Goal: Task Accomplishment & Management: Complete application form

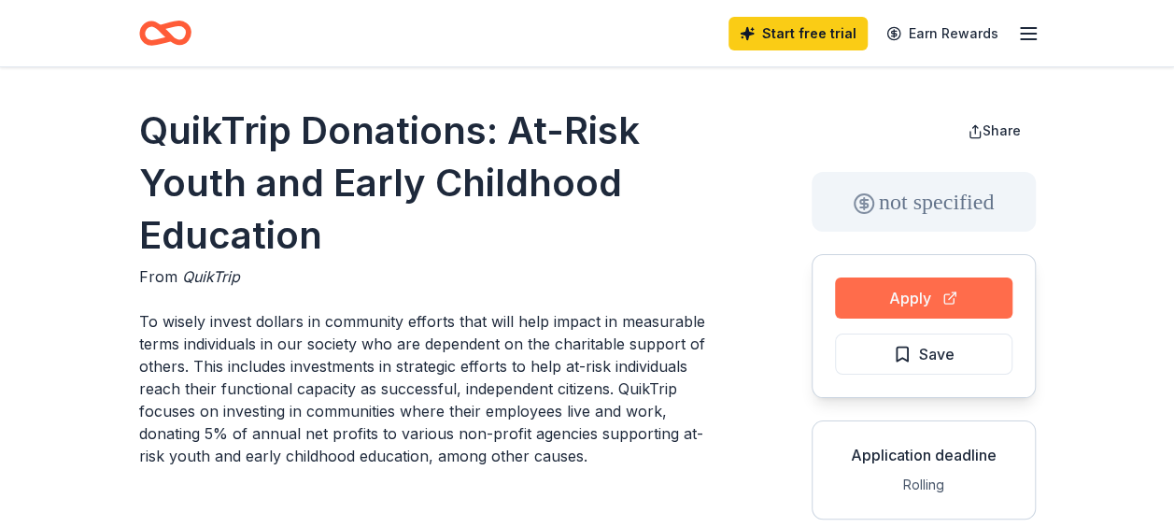
click at [887, 284] on button "Apply" at bounding box center [923, 297] width 177 height 41
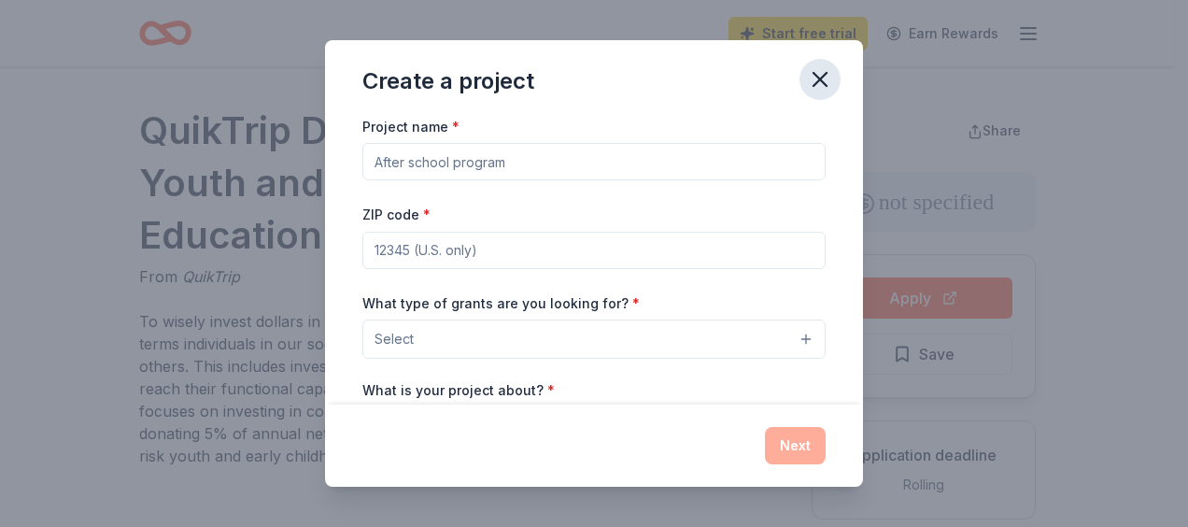
click at [823, 69] on icon "button" at bounding box center [820, 79] width 26 height 26
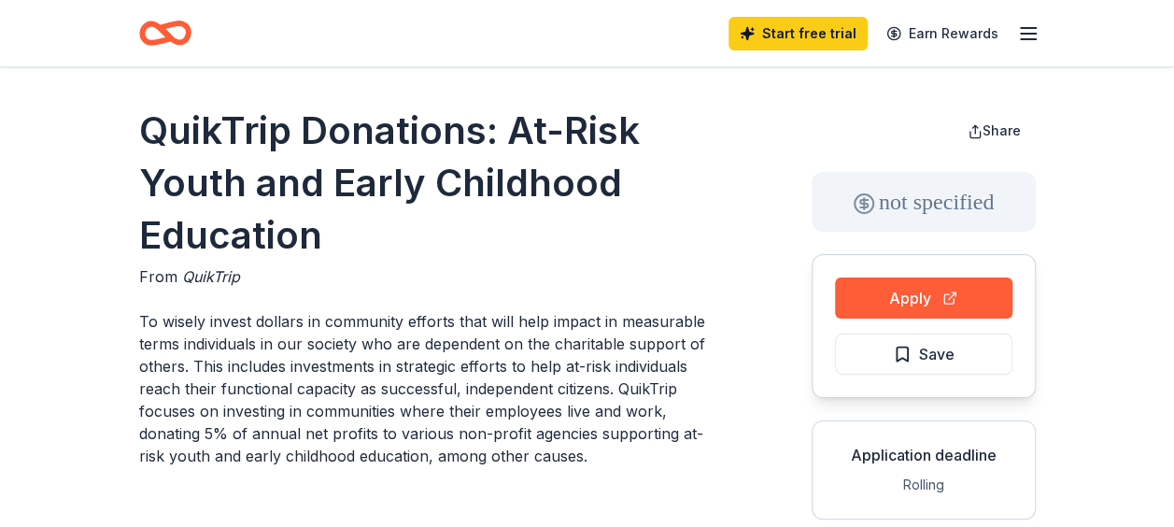
click at [1018, 30] on icon "button" at bounding box center [1028, 33] width 22 height 22
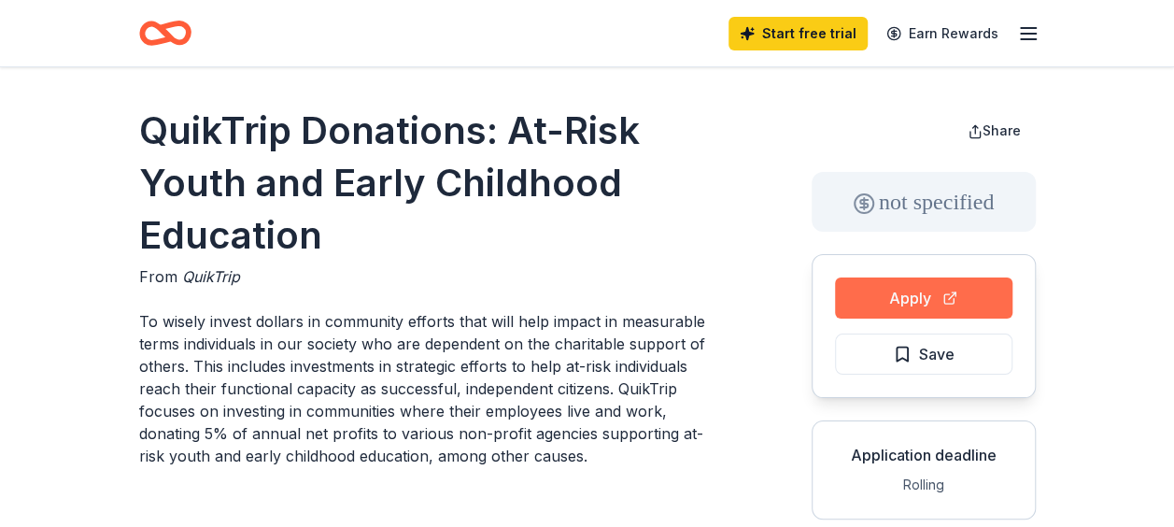
click at [925, 300] on button "Apply" at bounding box center [923, 297] width 177 height 41
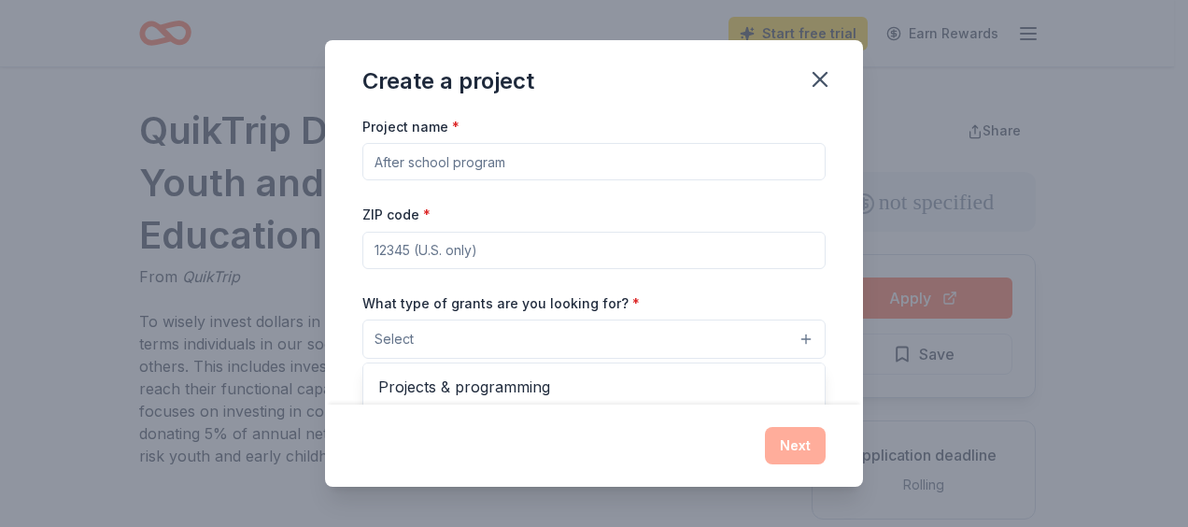
click at [766, 333] on button "Select" at bounding box center [593, 338] width 463 height 39
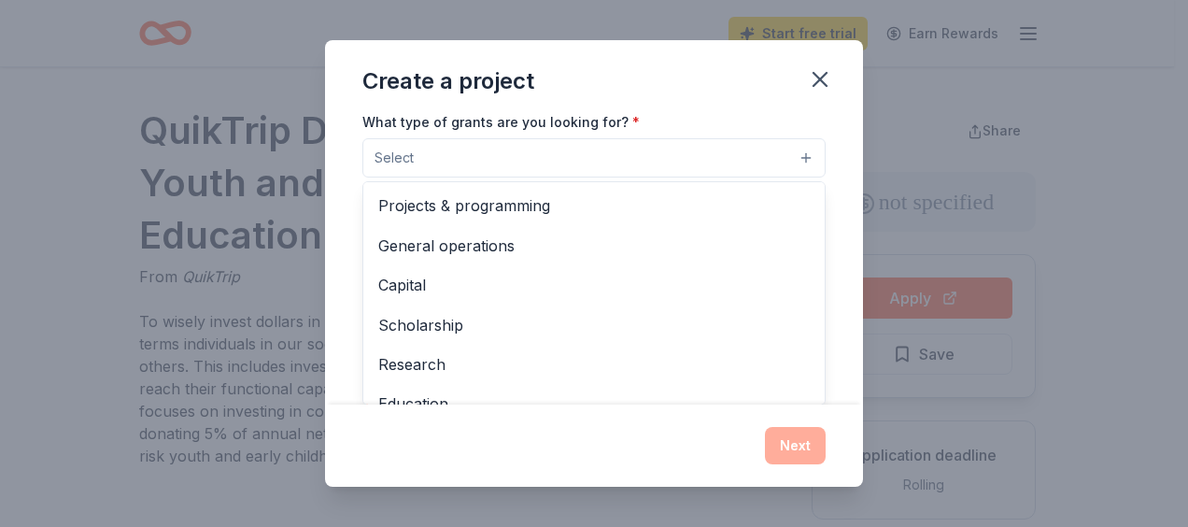
scroll to position [250, 0]
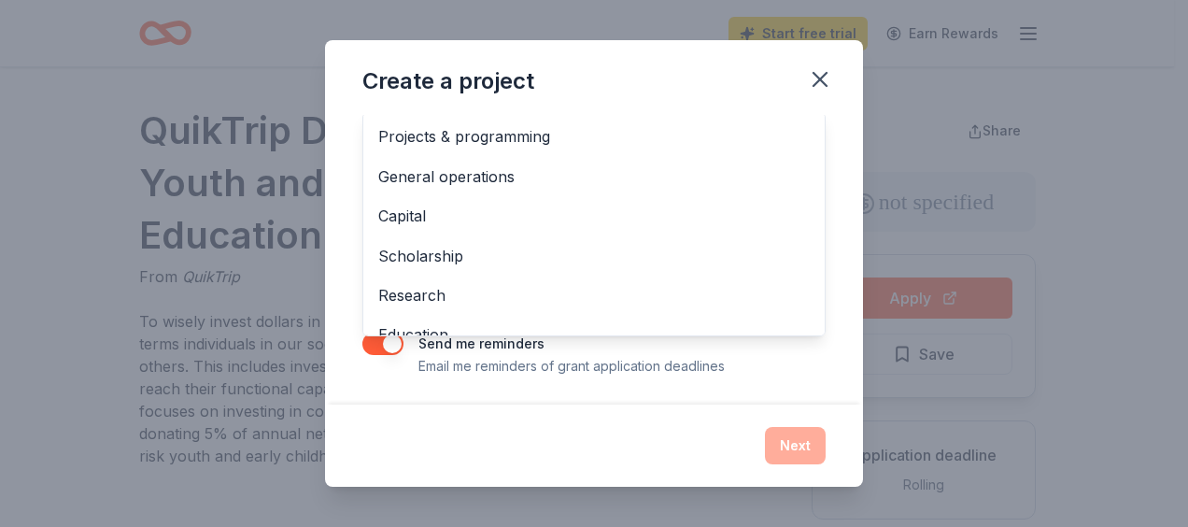
click at [819, 83] on div "Create a project Project name * ZIP code * What type of grants are you looking …" at bounding box center [594, 263] width 538 height 447
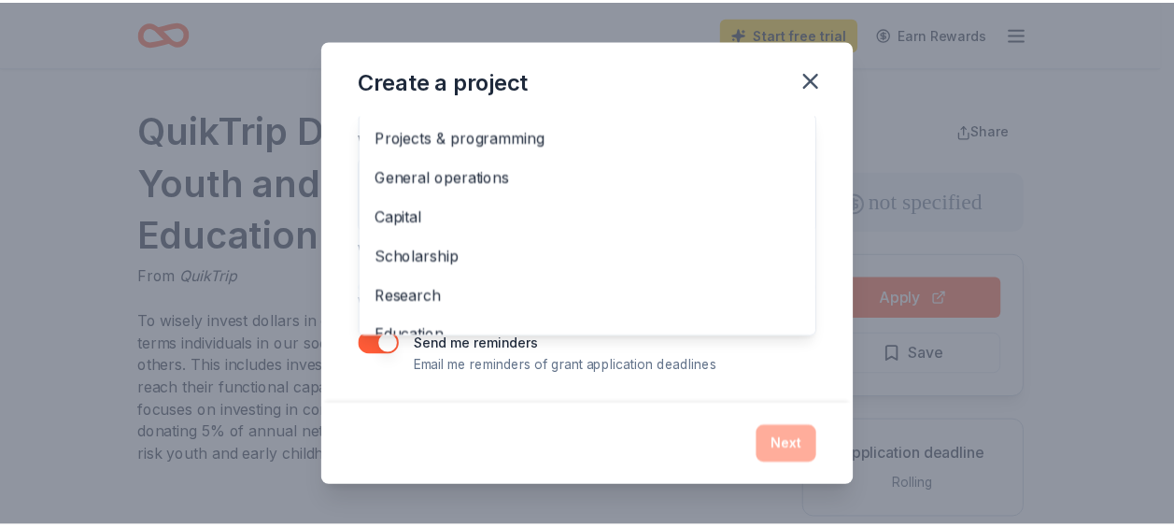
scroll to position [78, 0]
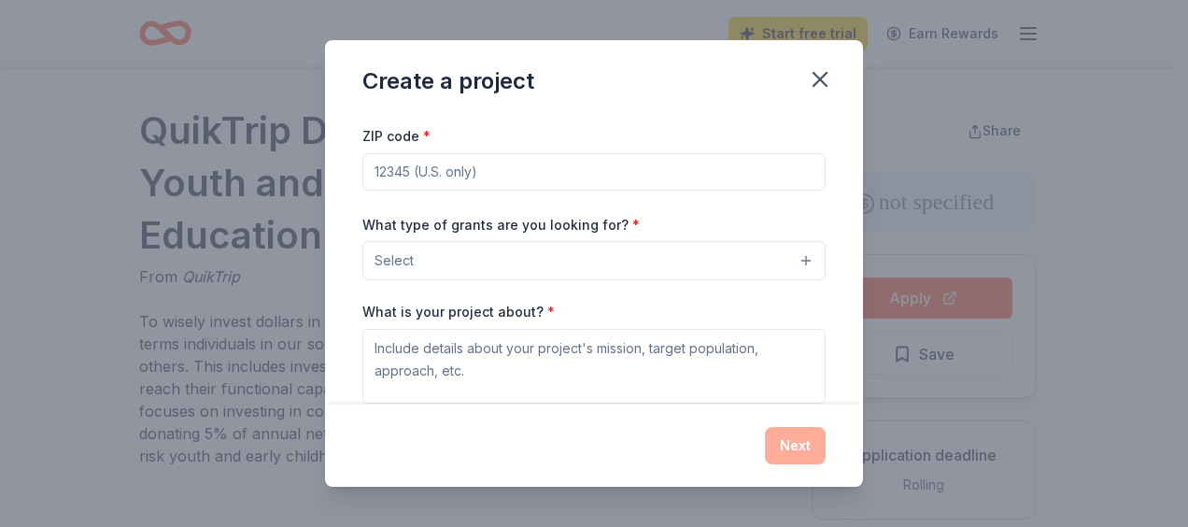
click at [819, 83] on icon "button" at bounding box center [820, 79] width 26 height 26
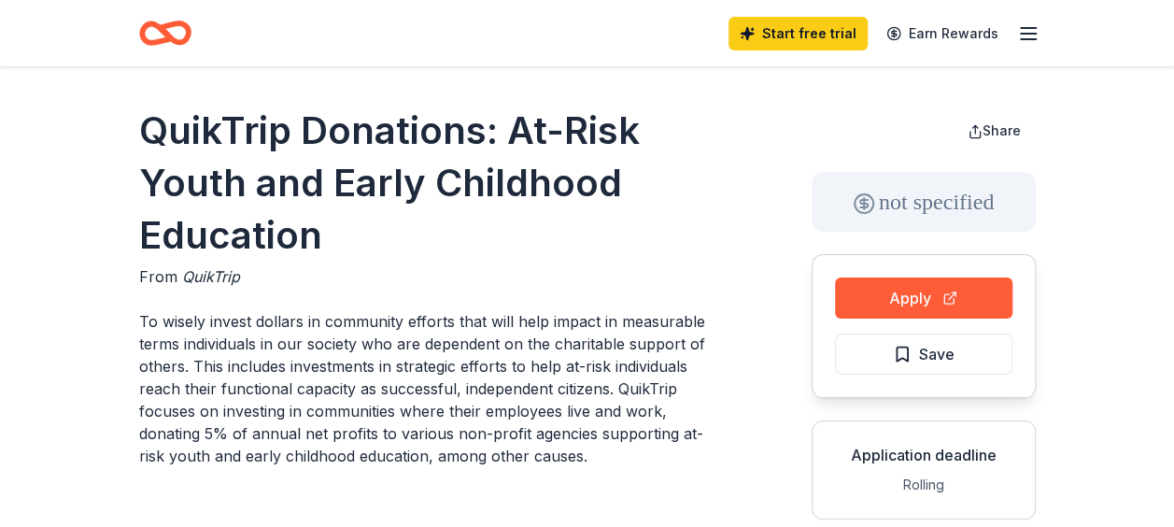
click at [915, 204] on div "not specified" at bounding box center [924, 202] width 224 height 60
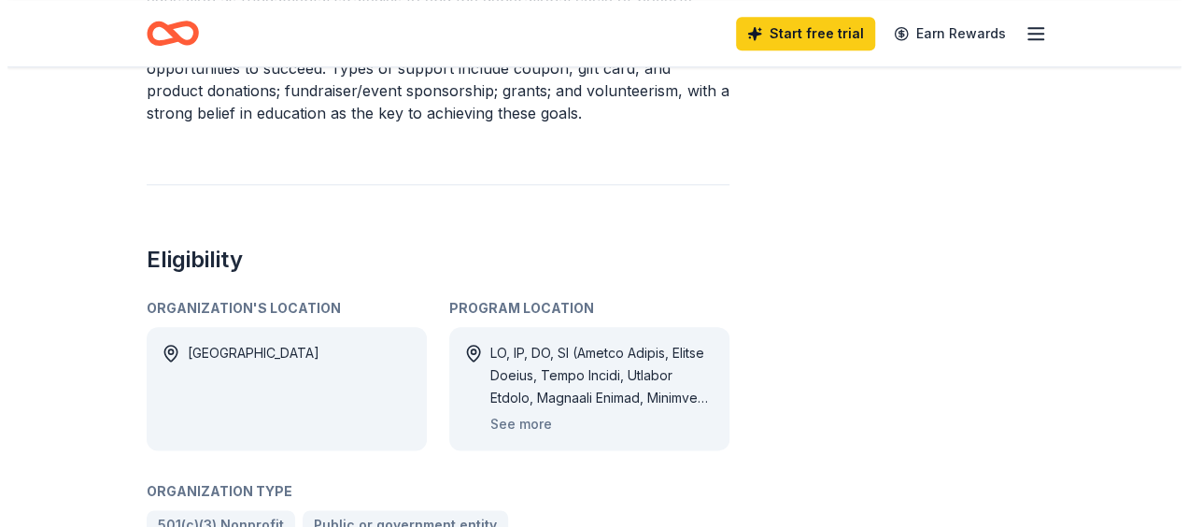
scroll to position [70, 0]
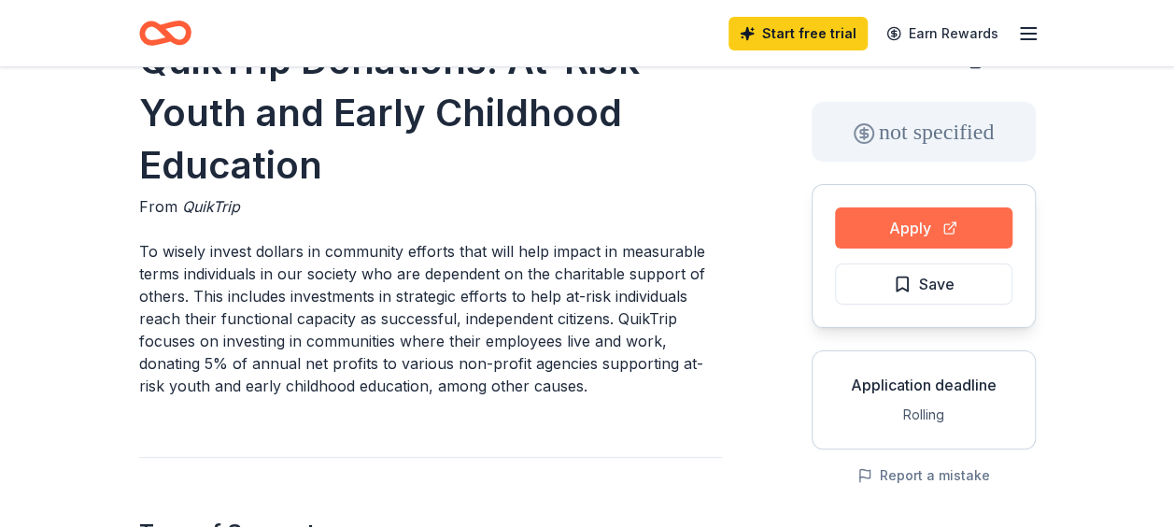
click at [919, 230] on button "Apply" at bounding box center [923, 227] width 177 height 41
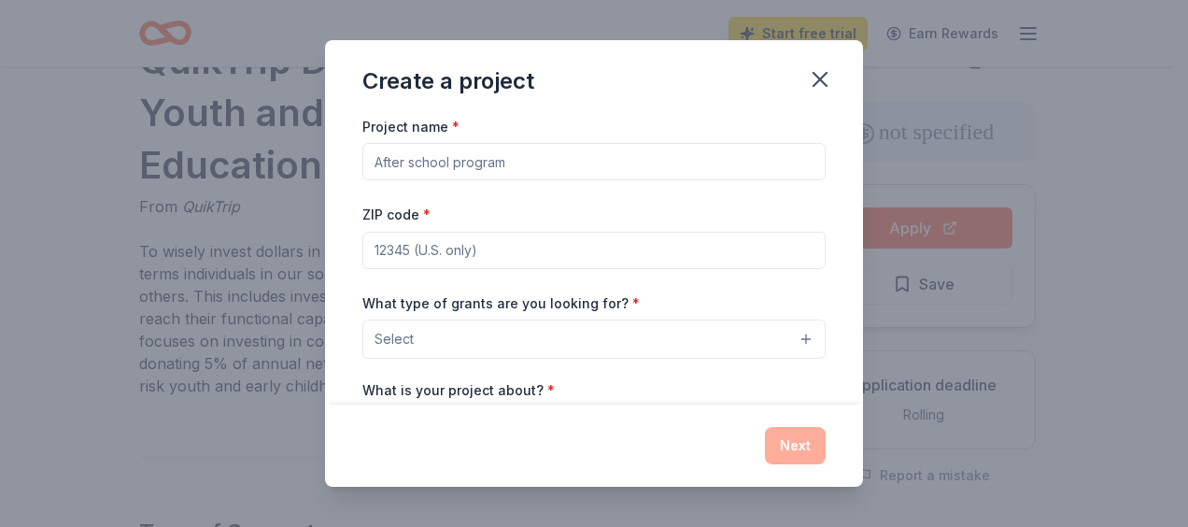
click at [506, 159] on input "Project name *" at bounding box center [593, 161] width 463 height 37
click at [802, 334] on button "Select" at bounding box center [593, 338] width 463 height 39
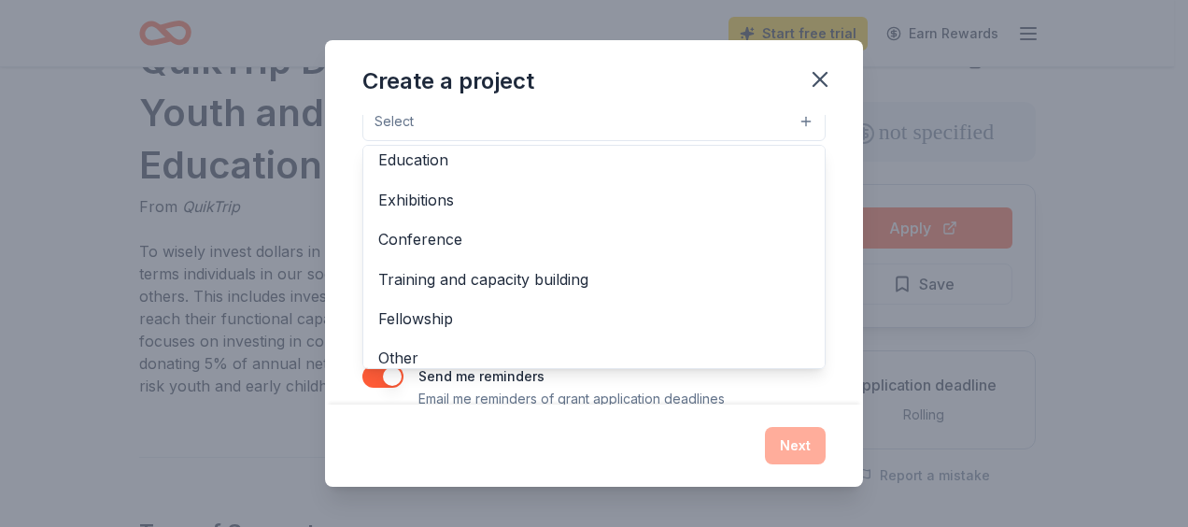
scroll to position [220, 0]
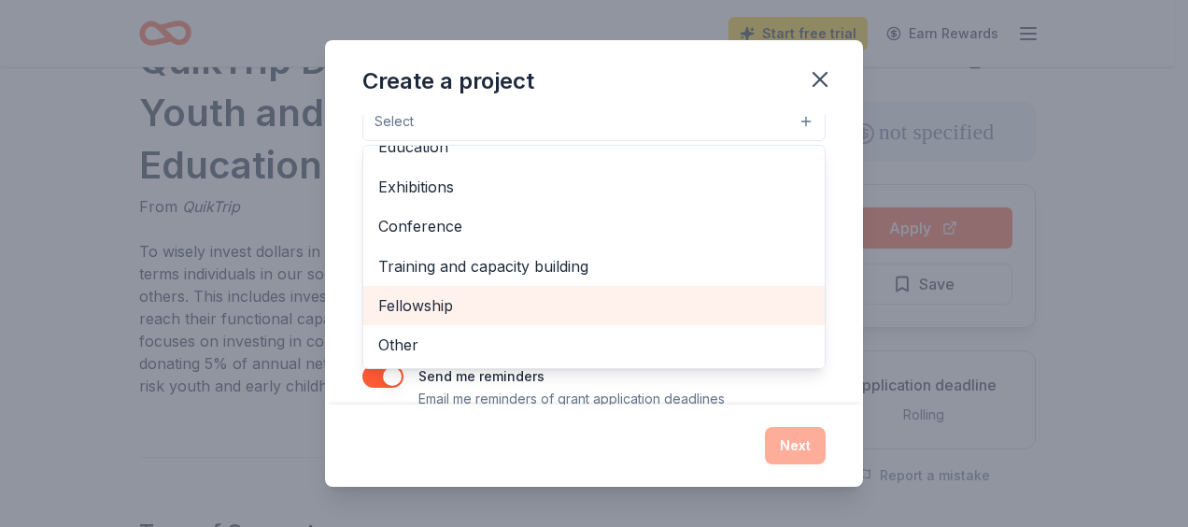
click at [622, 302] on span "Fellowship" at bounding box center [594, 305] width 432 height 24
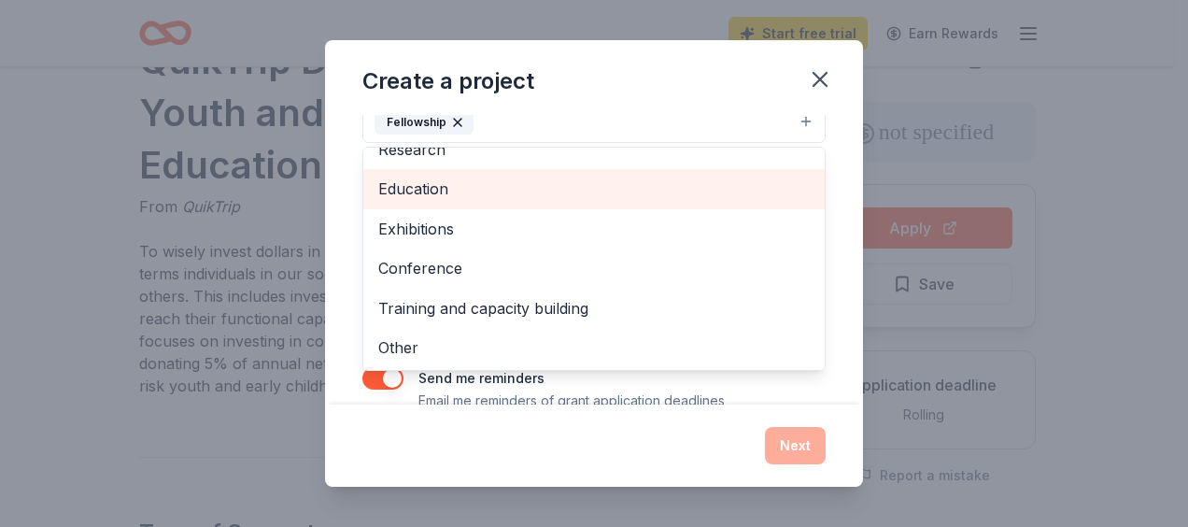
click at [682, 172] on div "Education" at bounding box center [593, 188] width 461 height 39
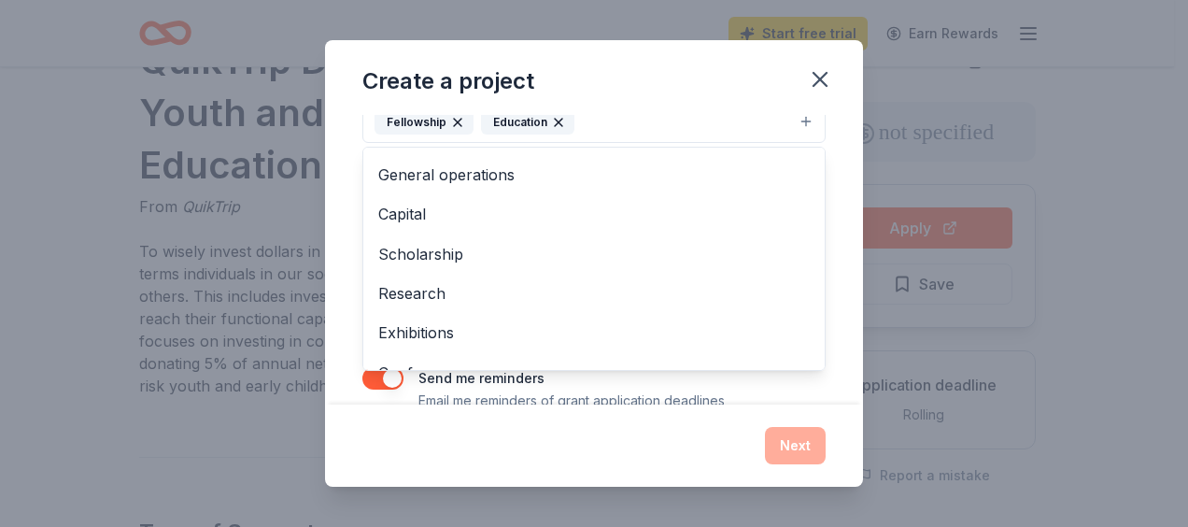
scroll to position [0, 0]
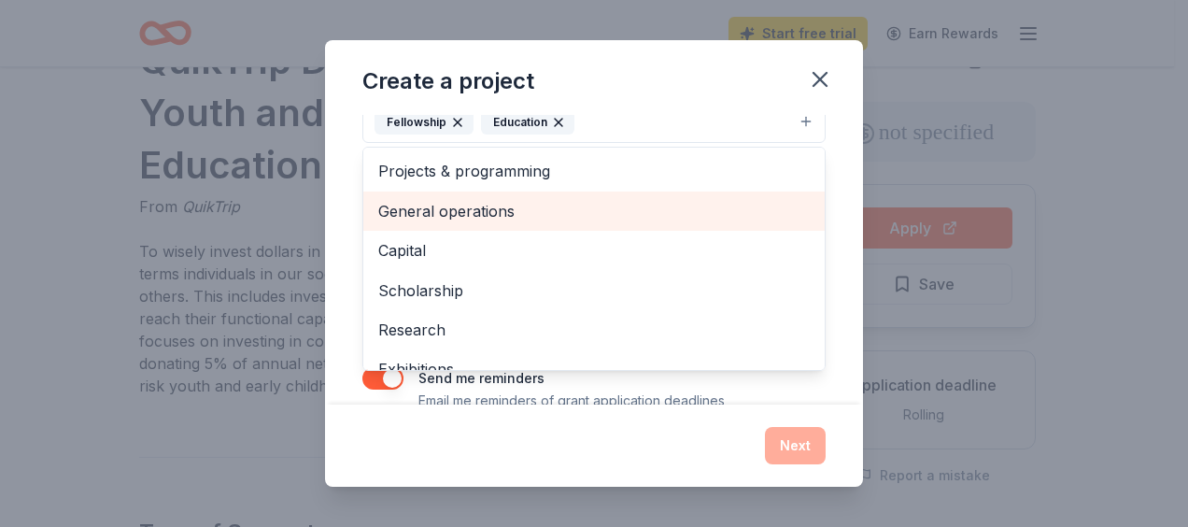
click at [557, 213] on span "General operations" at bounding box center [594, 211] width 432 height 24
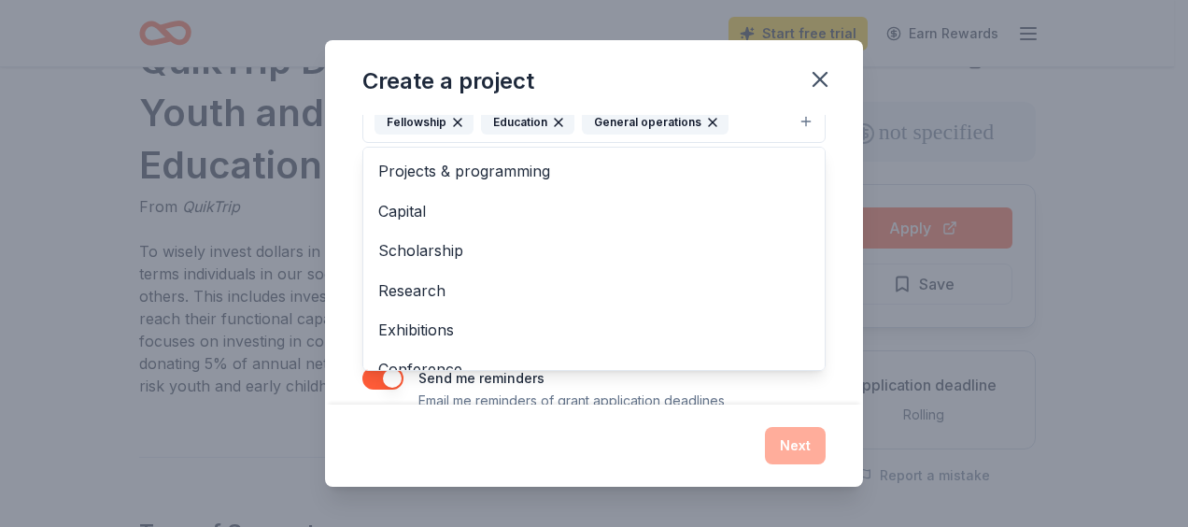
click at [824, 153] on div "Project name * ZIP code * What type of grants are you looking for? * Fellowship…" at bounding box center [594, 260] width 538 height 291
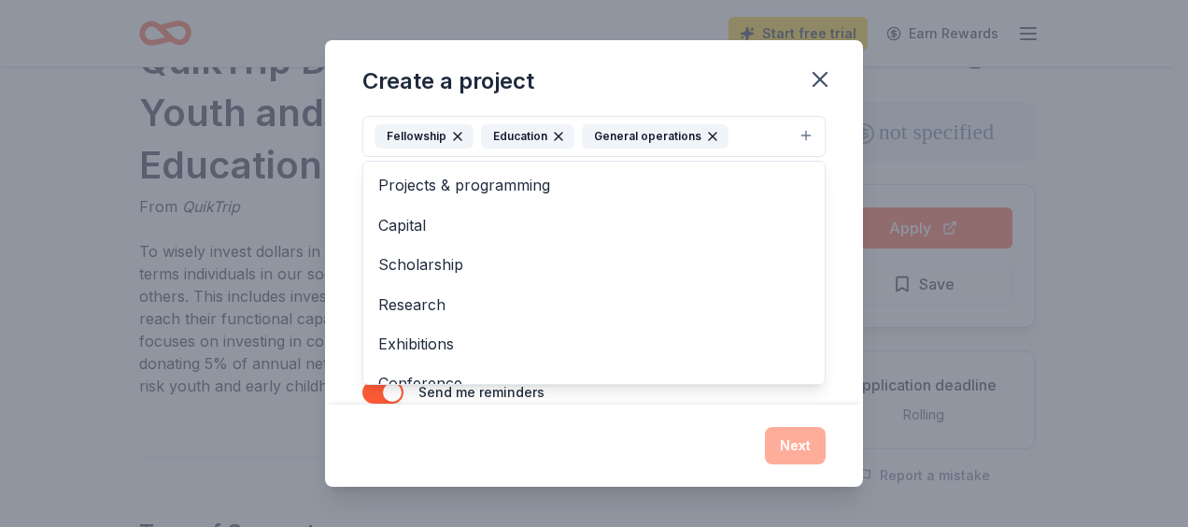
click at [794, 129] on button "Fellowship Education General operations" at bounding box center [593, 136] width 463 height 41
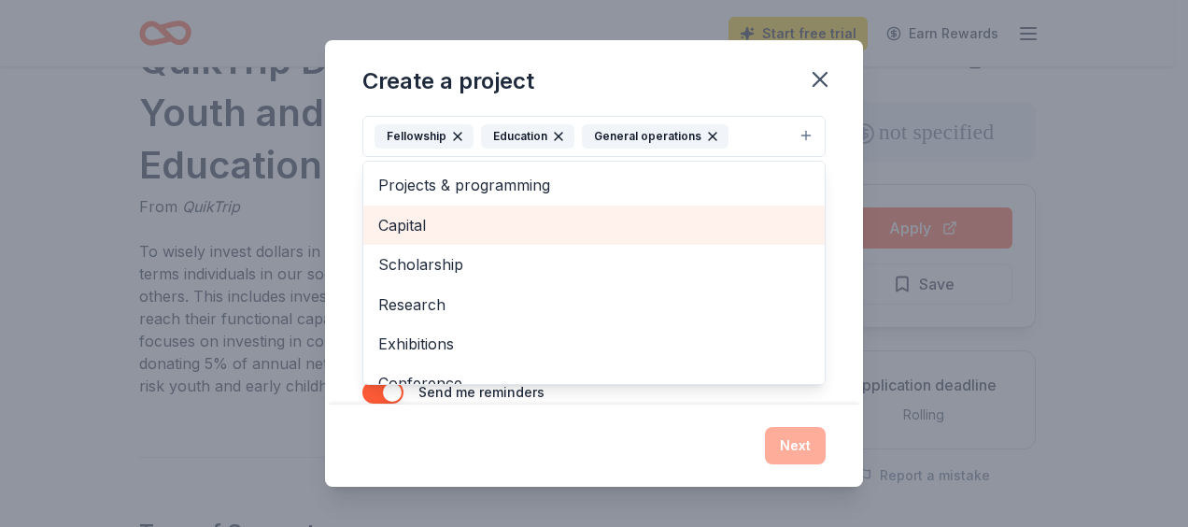
click at [692, 232] on span "Capital" at bounding box center [594, 225] width 432 height 24
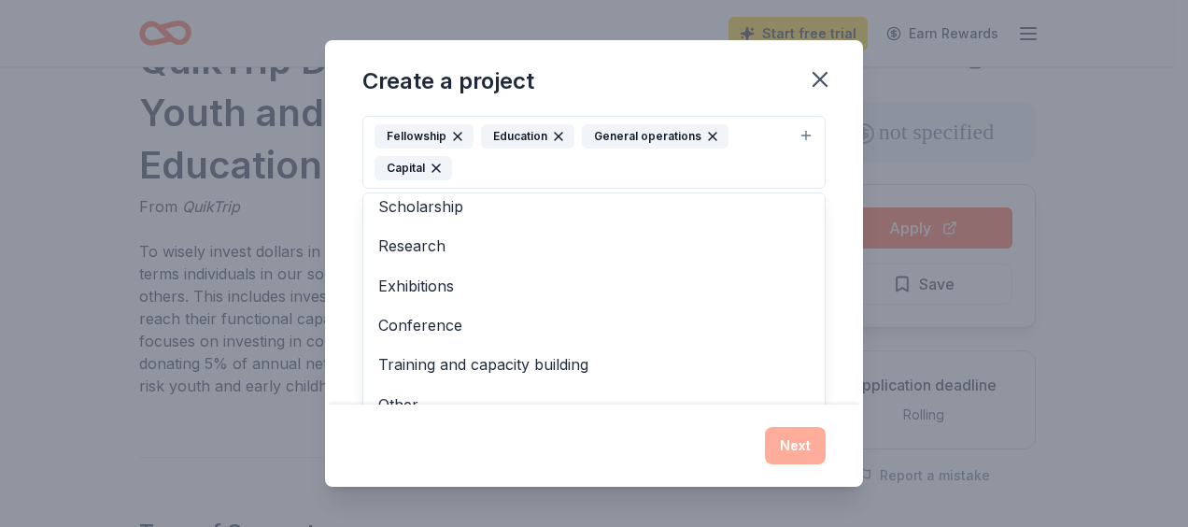
scroll to position [62, 0]
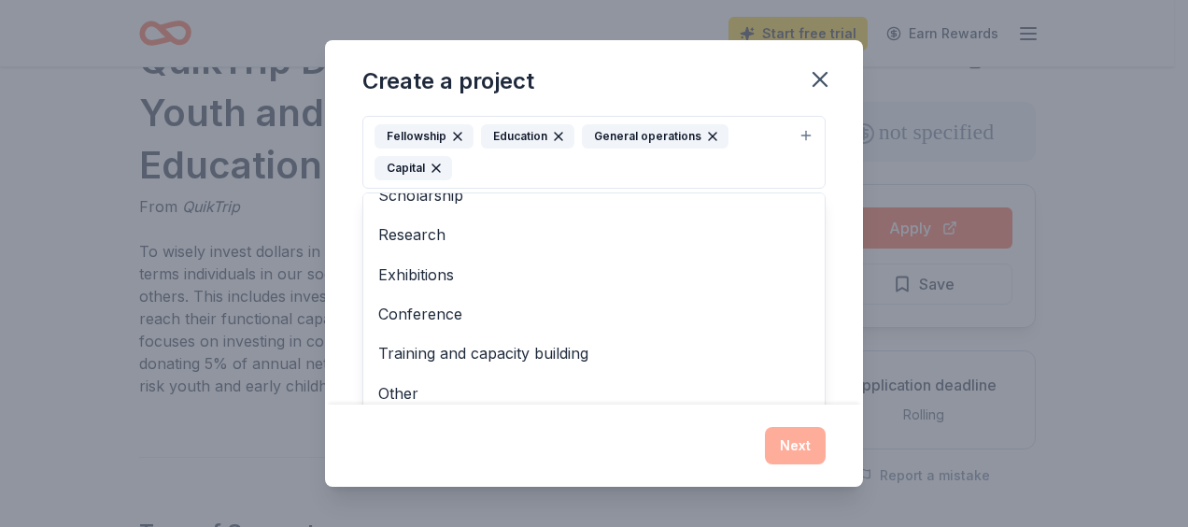
click at [663, 407] on div "Create a project Project name * ZIP code * What type of grants are you looking …" at bounding box center [594, 263] width 538 height 447
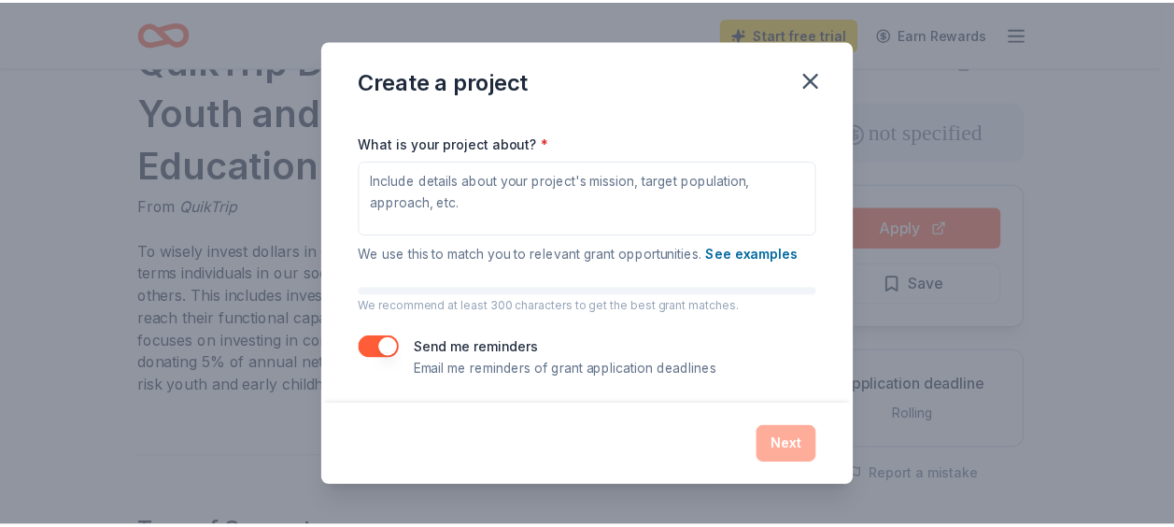
scroll to position [283, 0]
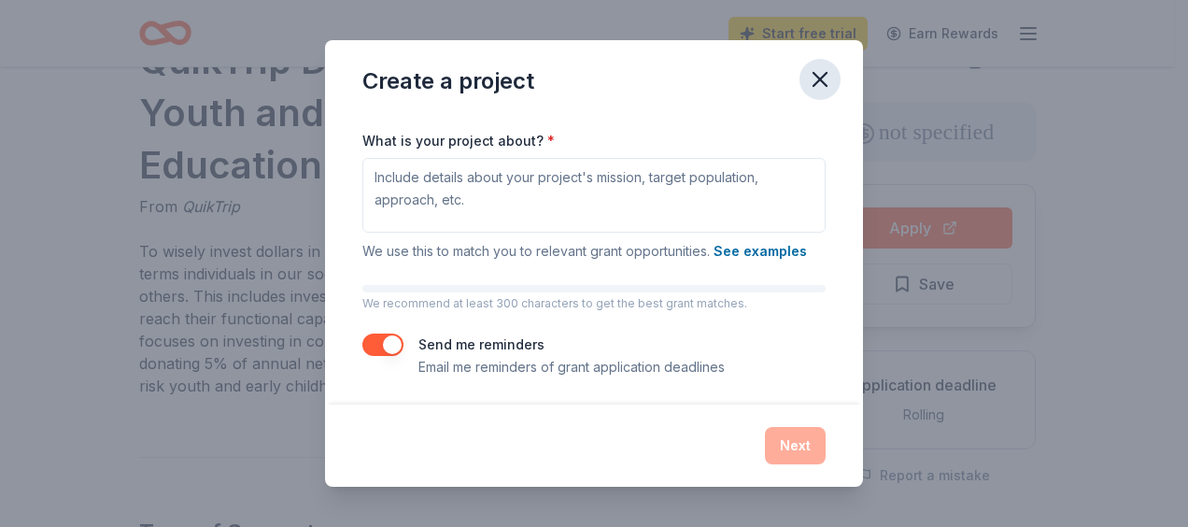
click at [820, 80] on icon "button" at bounding box center [820, 79] width 13 height 13
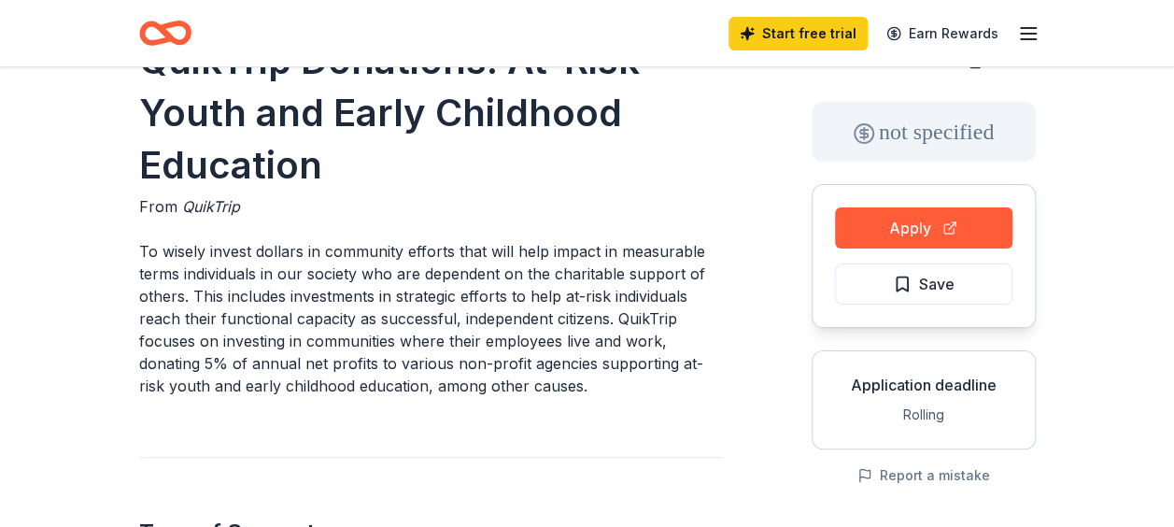
click at [1028, 34] on line "button" at bounding box center [1028, 34] width 15 height 0
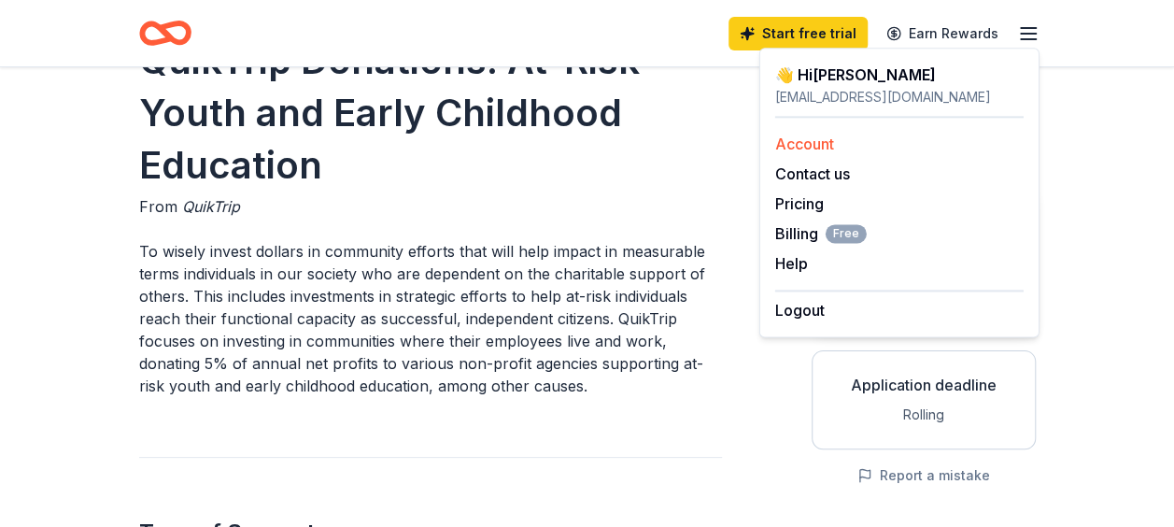
click at [809, 142] on link "Account" at bounding box center [804, 144] width 59 height 19
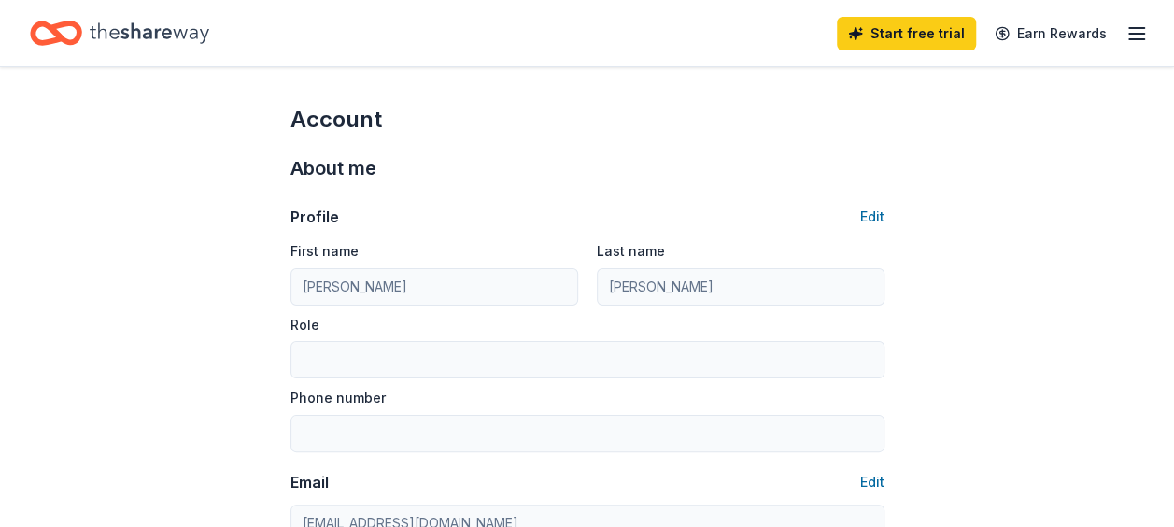
click at [124, 34] on icon "Home" at bounding box center [150, 32] width 120 height 21
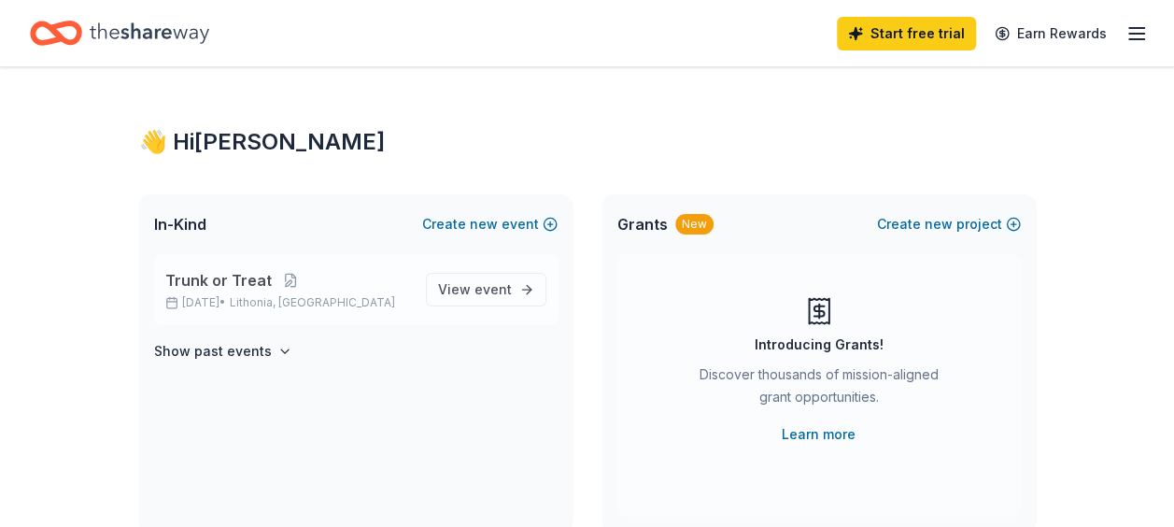
click at [372, 290] on p "Trunk or Treat" at bounding box center [288, 280] width 246 height 22
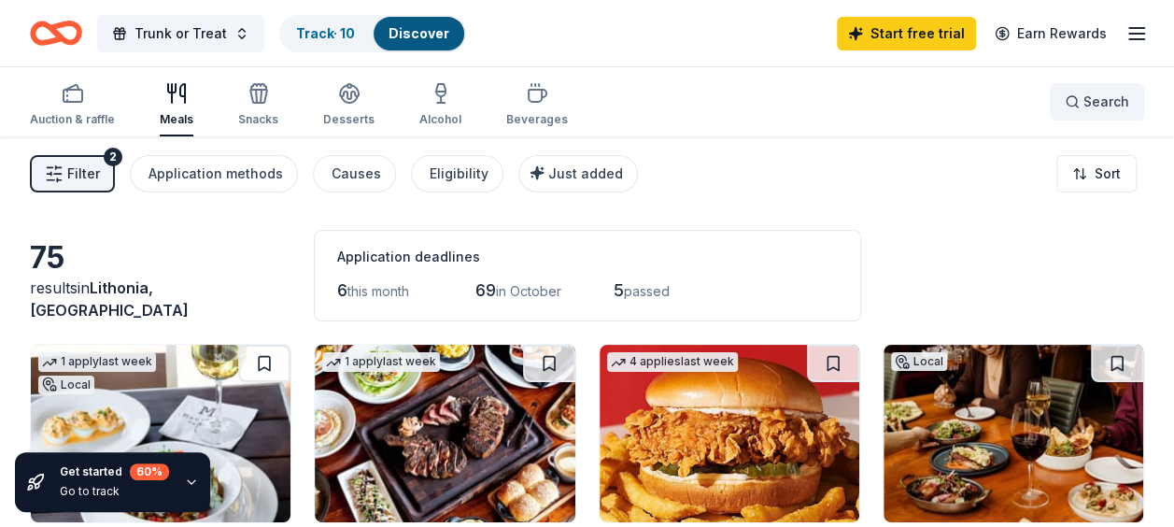
click at [1103, 113] on button "Search" at bounding box center [1097, 101] width 94 height 37
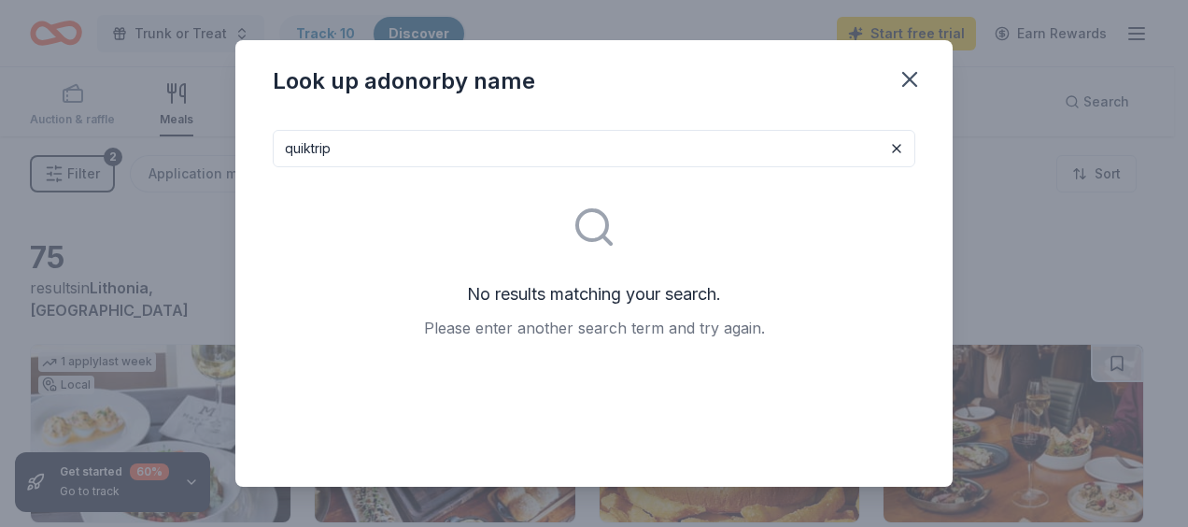
click at [731, 137] on input "quiktrip" at bounding box center [594, 148] width 643 height 37
click at [731, 137] on input "quik" at bounding box center [594, 148] width 643 height 37
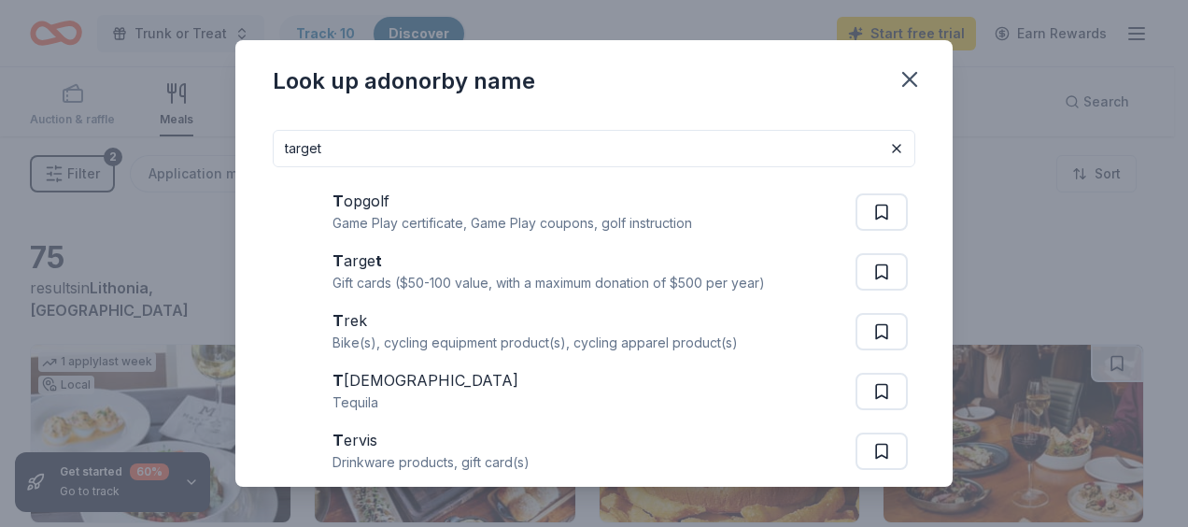
type input "target"
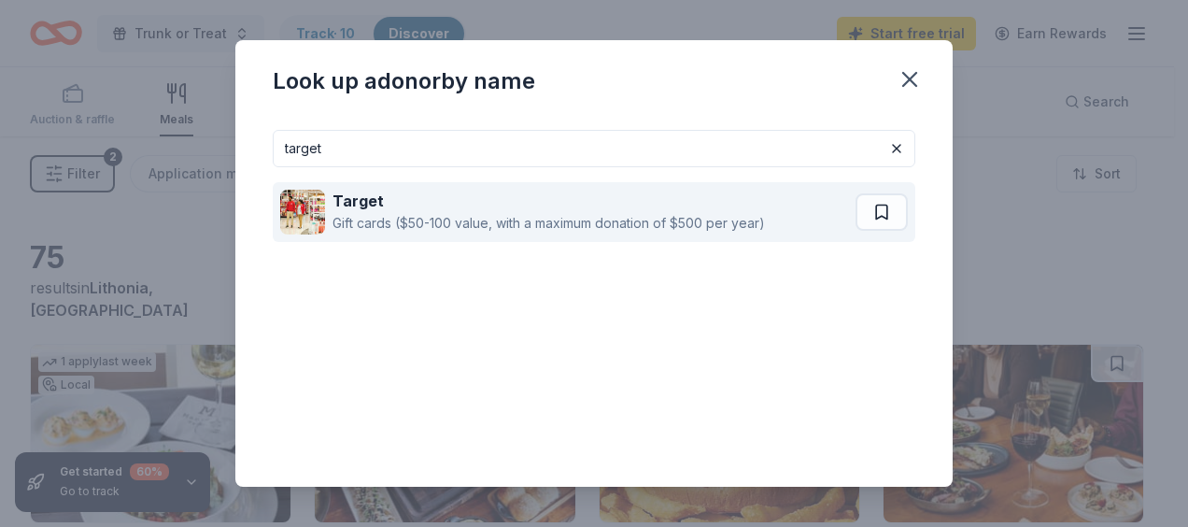
click at [627, 212] on div "Gift cards ($50-100 value, with a maximum donation of $500 per year)" at bounding box center [549, 223] width 433 height 22
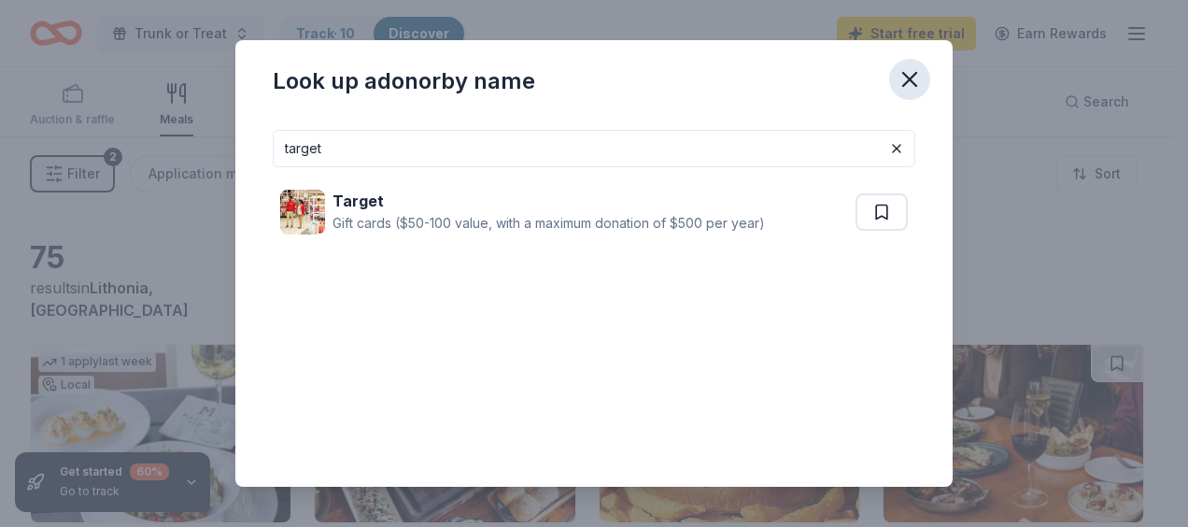
click at [906, 88] on icon "button" at bounding box center [910, 79] width 26 height 26
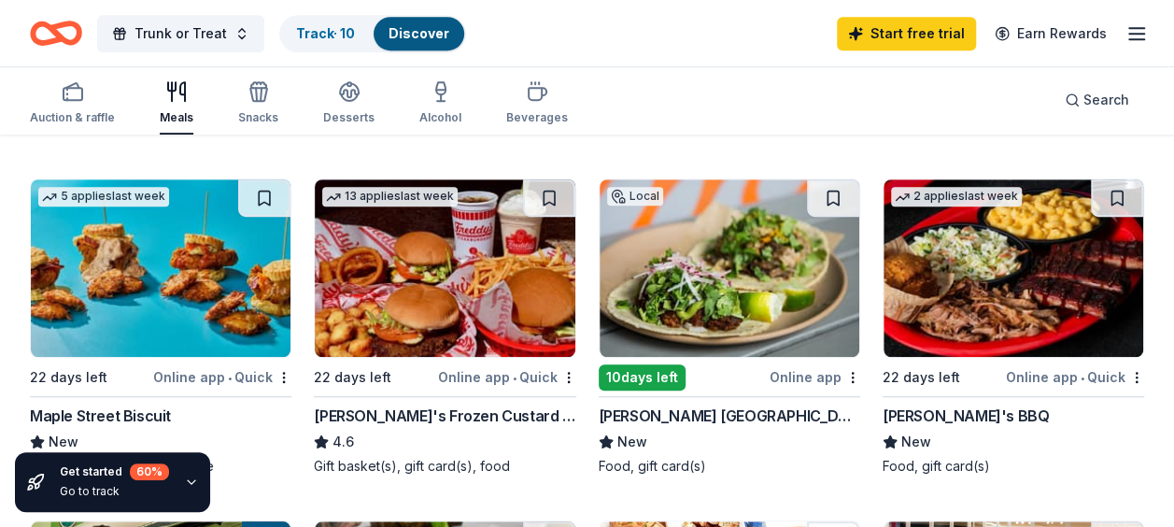
scroll to position [530, 0]
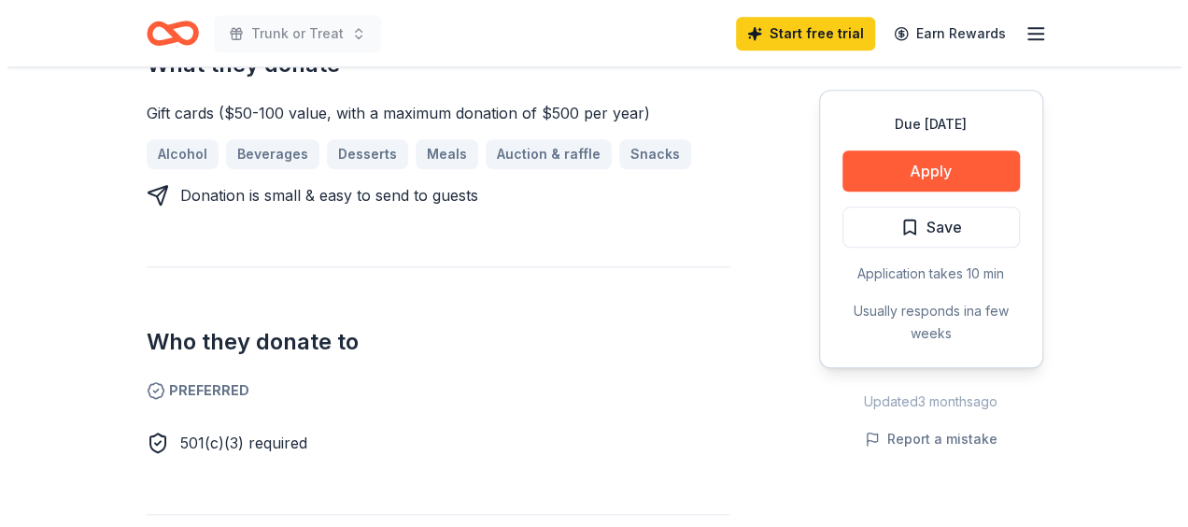
scroll to position [893, 0]
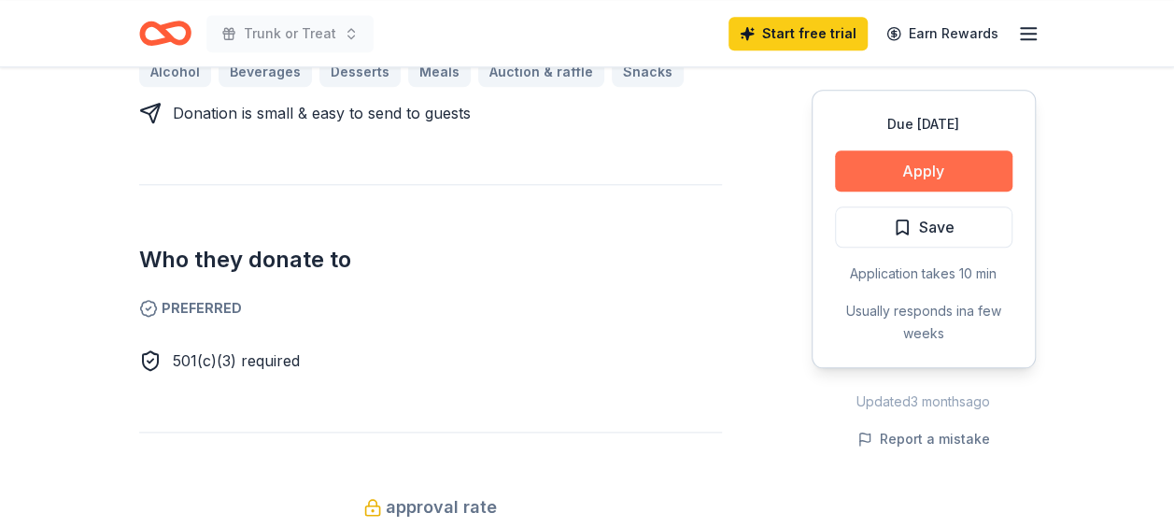
click at [901, 175] on button "Apply" at bounding box center [923, 170] width 177 height 41
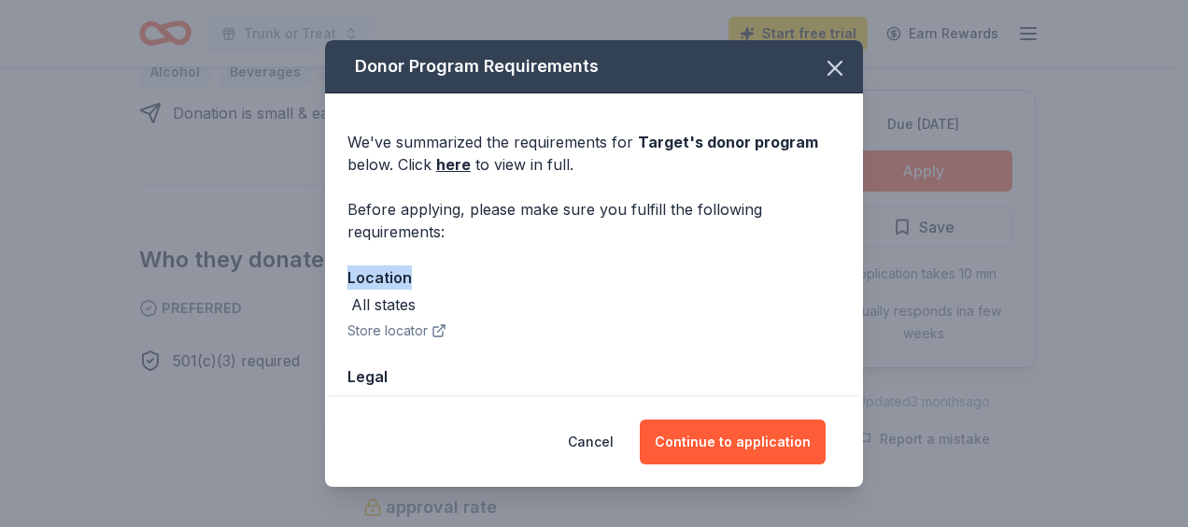
drag, startPoint x: 863, startPoint y: 251, endPoint x: 864, endPoint y: 282, distance: 30.8
click at [864, 282] on div "Donor Program Requirements We've summarized the requirements for Target 's dono…" at bounding box center [594, 263] width 1188 height 527
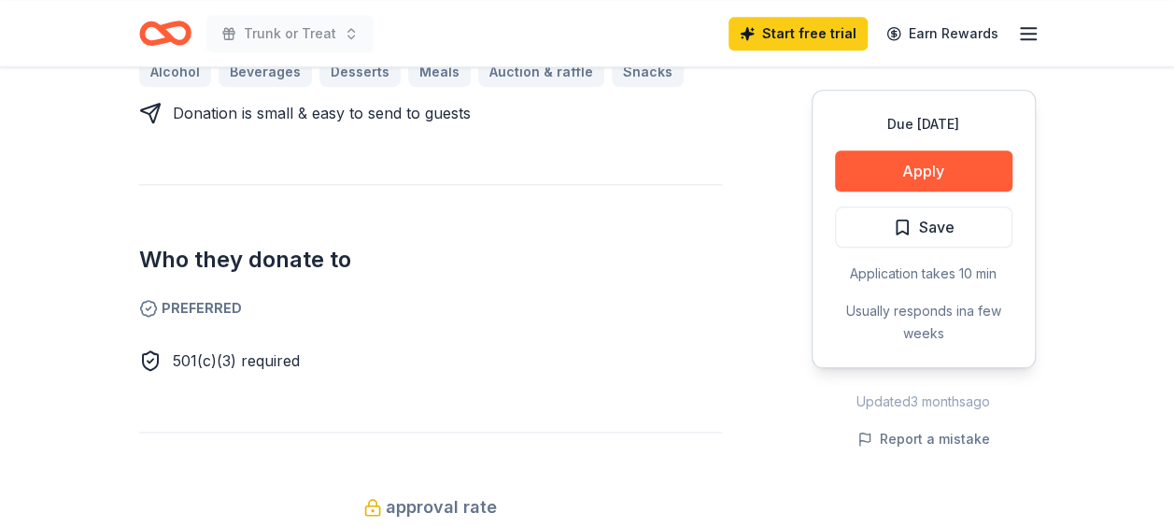
drag, startPoint x: 864, startPoint y: 282, endPoint x: 732, endPoint y: 209, distance: 150.5
click at [732, 209] on div "Donating in all states Target Corporation is the second-largest discount retail…" at bounding box center [587, 234] width 897 height 1118
click at [939, 163] on button "Apply" at bounding box center [923, 170] width 177 height 41
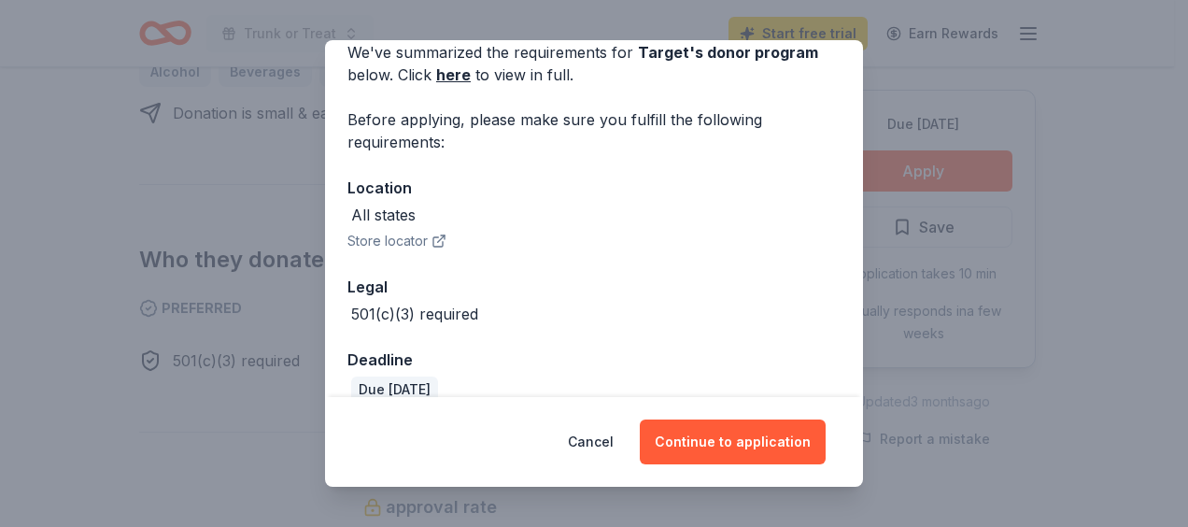
scroll to position [117, 0]
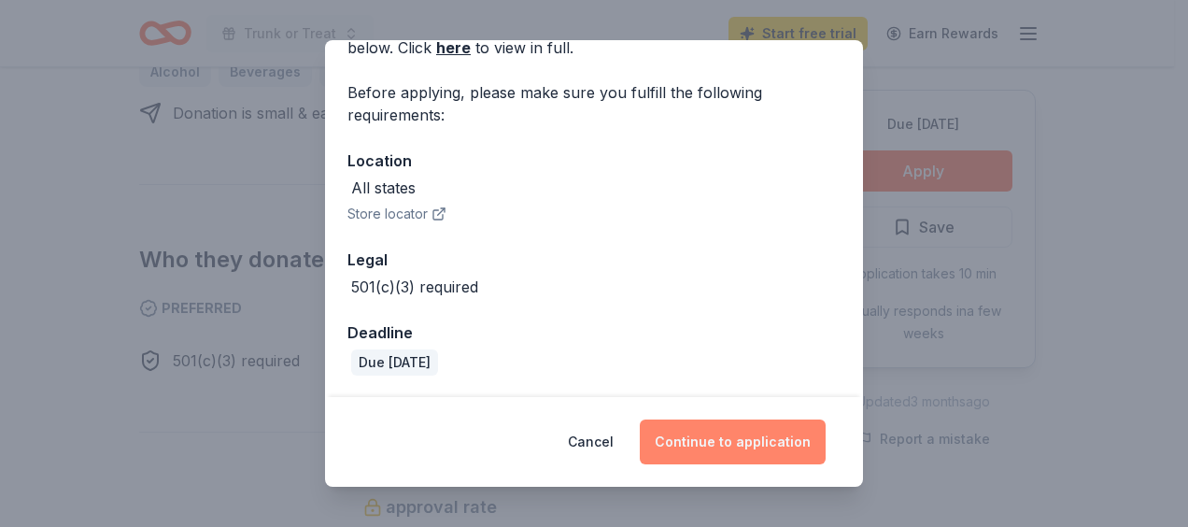
click at [787, 430] on button "Continue to application" at bounding box center [733, 441] width 186 height 45
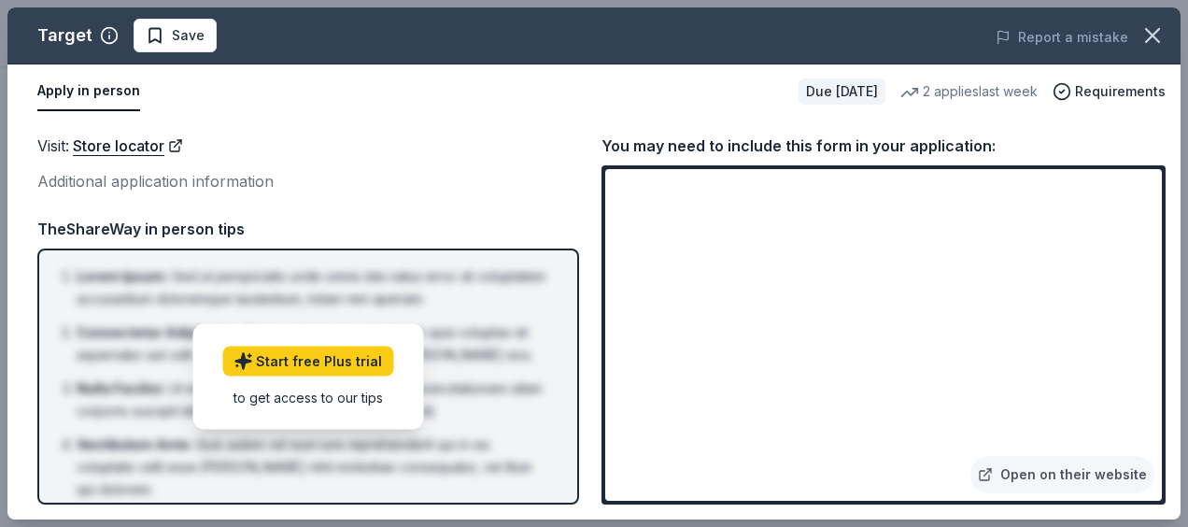
click at [1171, 267] on div "Visit : Store locator Additional application information Visit : Store locator …" at bounding box center [593, 319] width 1173 height 401
click at [1104, 131] on div "Visit : Store locator Additional application information Visit : Store locator …" at bounding box center [593, 319] width 1173 height 401
click at [1053, 475] on link "Open on their website" at bounding box center [1063, 474] width 184 height 37
